Goal: Task Accomplishment & Management: Use online tool/utility

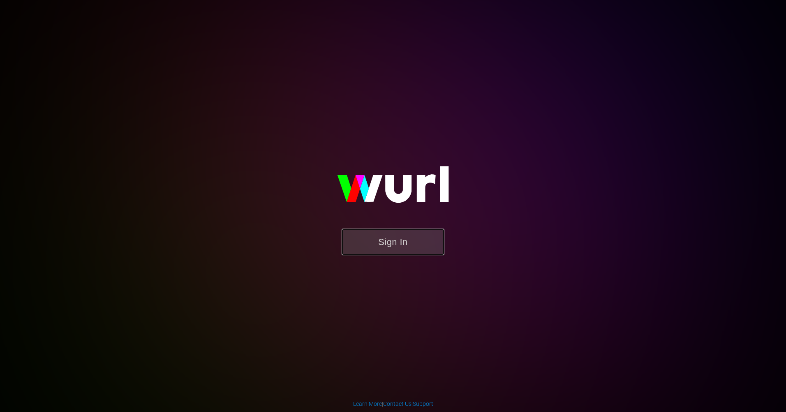
click at [390, 243] on button "Sign In" at bounding box center [393, 242] width 103 height 27
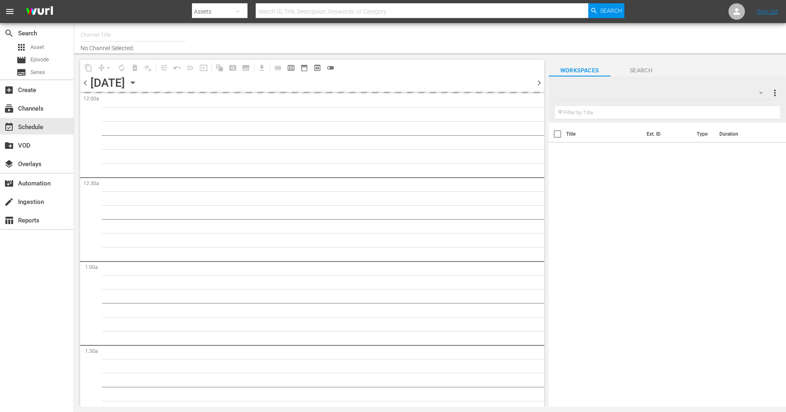
type input "The Film Detective (1847)"
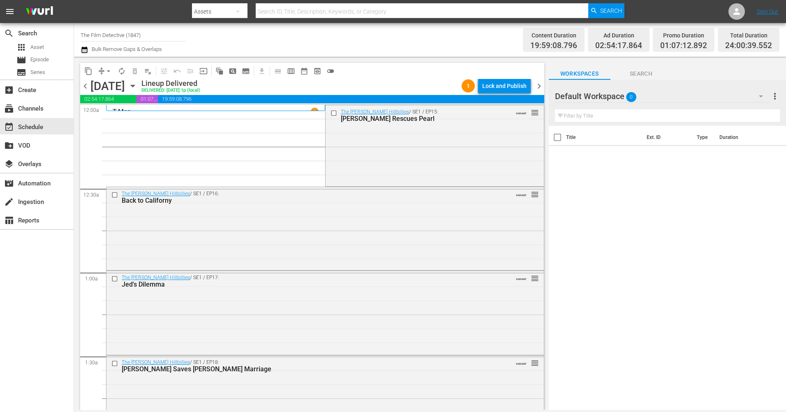
click at [137, 88] on icon "button" at bounding box center [132, 85] width 9 height 9
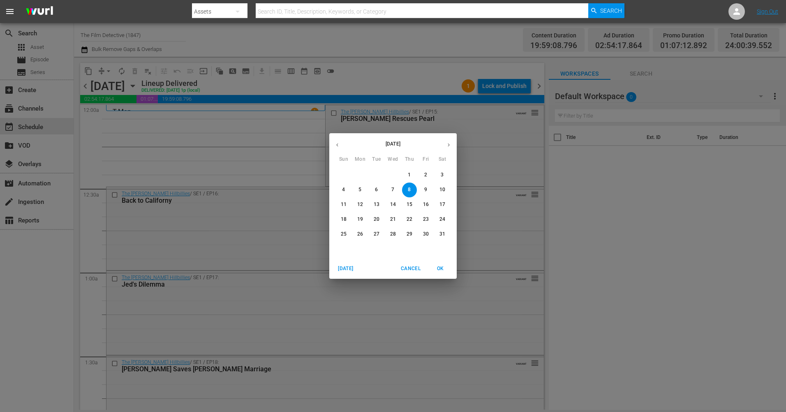
click at [451, 144] on icon "button" at bounding box center [449, 145] width 6 height 6
click at [360, 190] on p "8" at bounding box center [360, 189] width 3 height 7
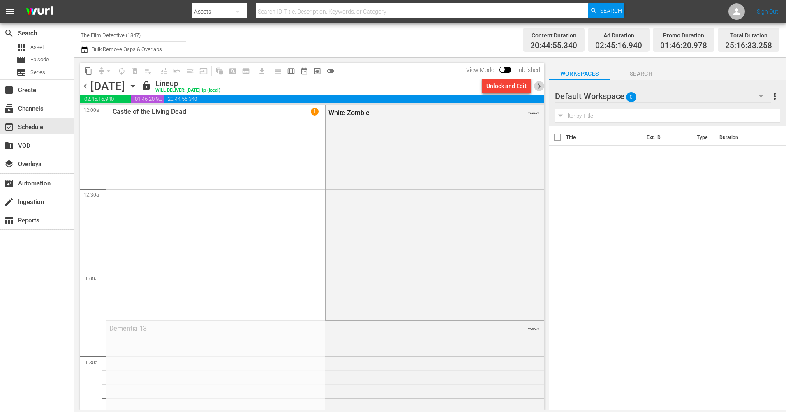
click at [541, 85] on span "chevron_right" at bounding box center [539, 86] width 10 height 10
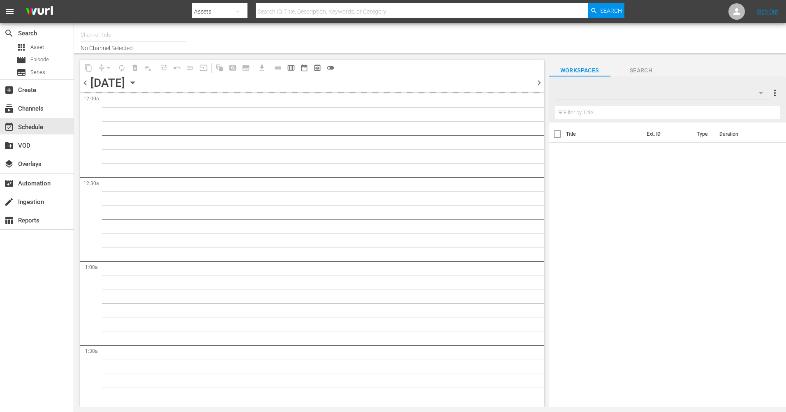
type input "The Film Detective (1847)"
